Goal: Use online tool/utility: Utilize a website feature to perform a specific function

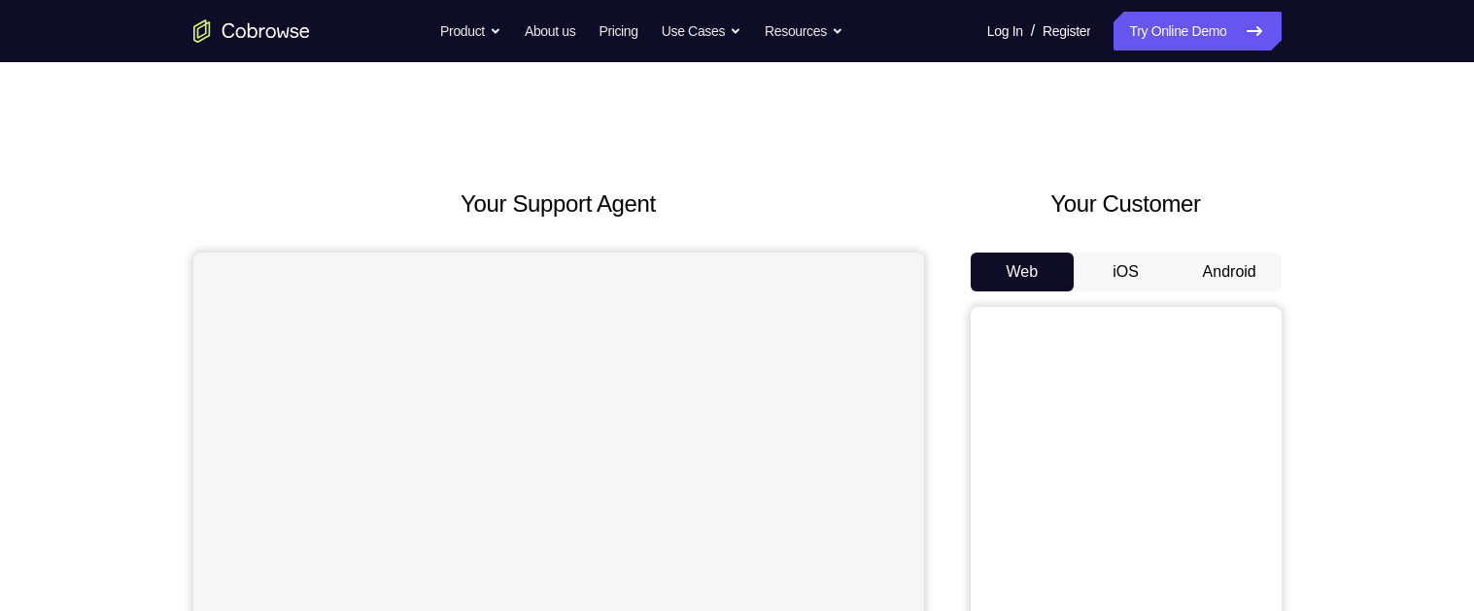
scroll to position [127, 0]
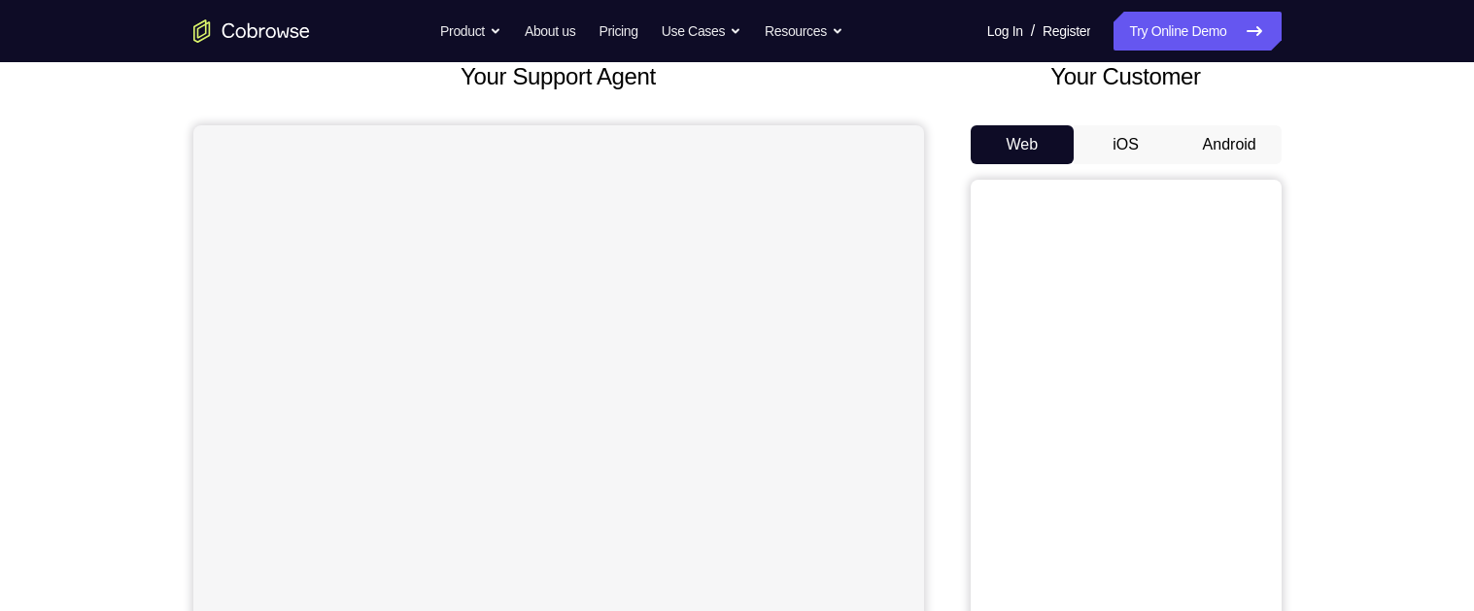
click at [1230, 126] on button "Android" at bounding box center [1230, 144] width 104 height 39
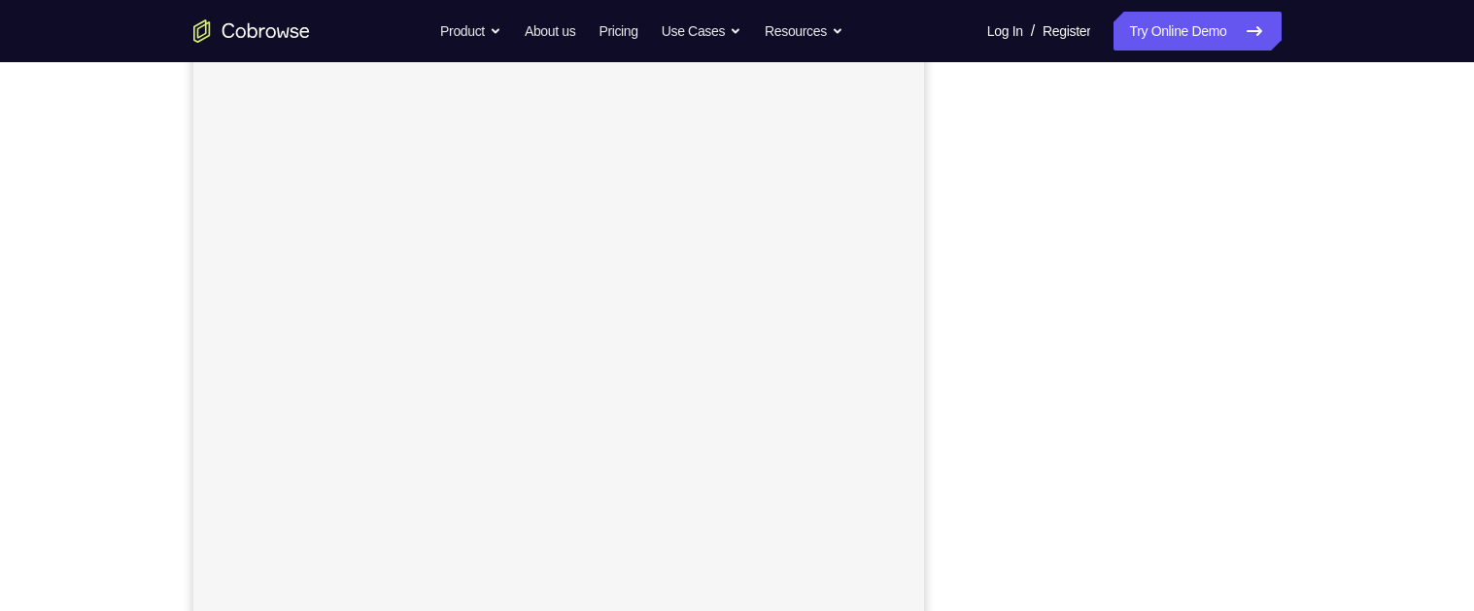
scroll to position [275, 0]
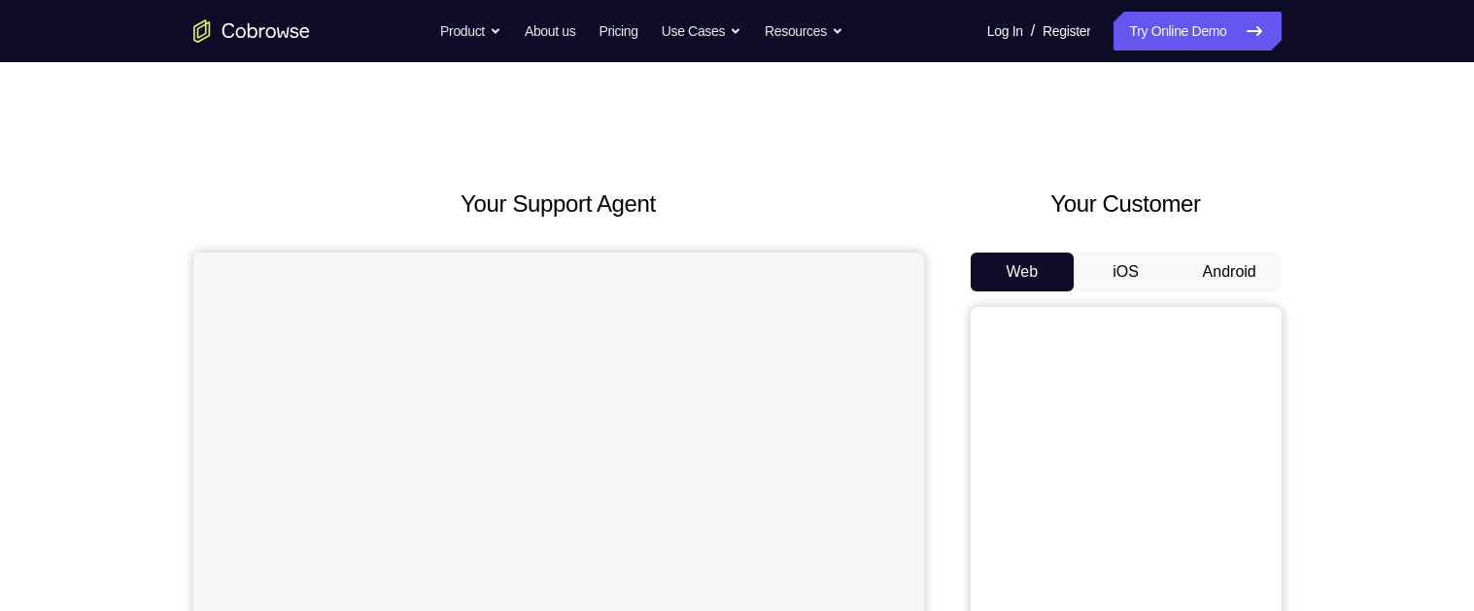
click at [1212, 270] on button "Android" at bounding box center [1230, 272] width 104 height 39
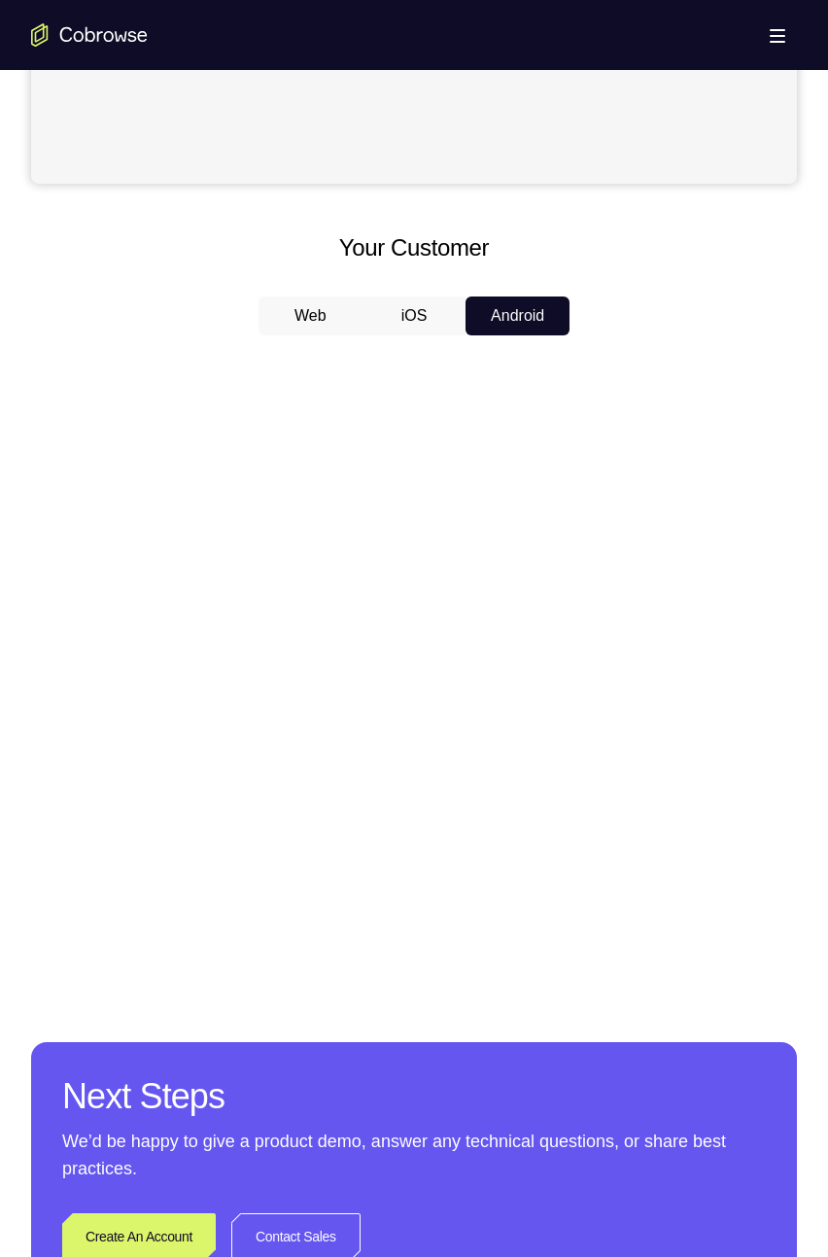
scroll to position [758, 0]
